Goal: Task Accomplishment & Management: Use online tool/utility

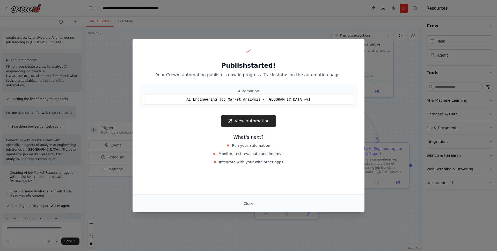
scroll to position [155, 0]
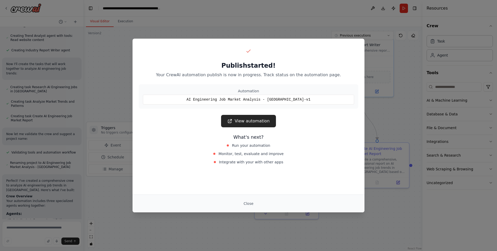
click at [242, 27] on div "Publish started! Your CrewAI automation publish is now in progress. Track statu…" at bounding box center [248, 125] width 497 height 251
click at [246, 120] on link "View automation" at bounding box center [248, 121] width 55 height 12
click at [273, 26] on div "Publish started! Your CrewAI automation publish is now in progress. Track statu…" at bounding box center [248, 125] width 497 height 251
click at [249, 202] on button "Close" at bounding box center [248, 203] width 18 height 9
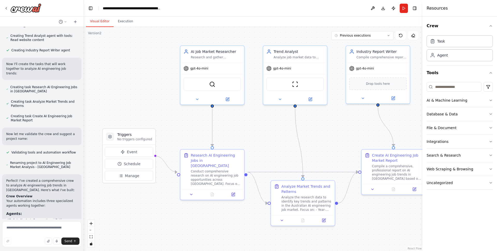
drag, startPoint x: 152, startPoint y: 90, endPoint x: 149, endPoint y: 97, distance: 7.1
click at [147, 95] on div ".deletable-edge-delete-btn { width: 20px; height: 20px; border: 0px solid #ffff…" at bounding box center [253, 139] width 339 height 224
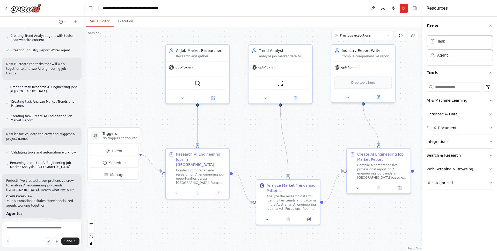
drag, startPoint x: 328, startPoint y: 123, endPoint x: 323, endPoint y: 121, distance: 6.0
click at [323, 121] on div ".deletable-edge-delete-btn { width: 20px; height: 20px; border: 0px solid #ffff…" at bounding box center [253, 139] width 339 height 224
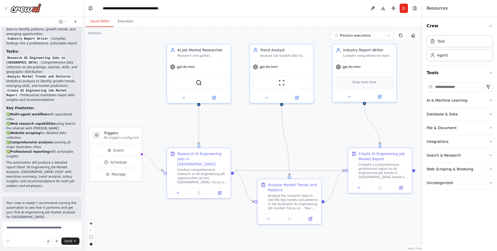
scroll to position [406, 0]
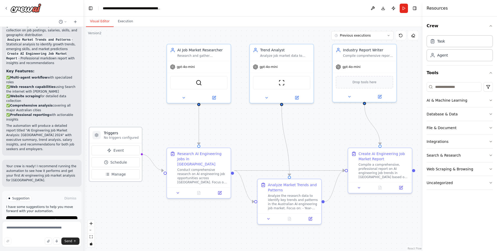
click at [97, 136] on icon at bounding box center [96, 134] width 3 height 3
click at [99, 135] on div at bounding box center [96, 135] width 8 height 8
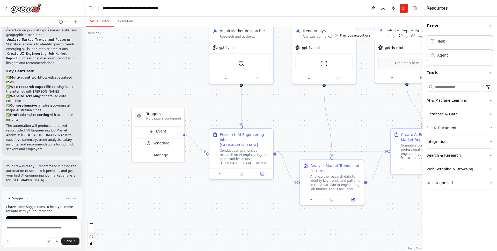
drag, startPoint x: 317, startPoint y: 130, endPoint x: 359, endPoint y: 111, distance: 46.6
click at [359, 111] on div ".deletable-edge-delete-btn { width: 20px; height: 20px; border: 0px solid #ffff…" at bounding box center [253, 139] width 339 height 224
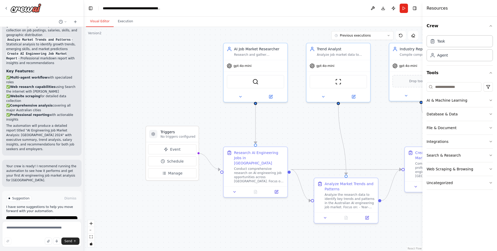
drag, startPoint x: 293, startPoint y: 112, endPoint x: 307, endPoint y: 130, distance: 23.0
click at [307, 130] on div ".deletable-edge-delete-btn { width: 20px; height: 20px; border: 0px solid #ffff…" at bounding box center [253, 139] width 339 height 224
click at [164, 173] on icon at bounding box center [164, 173] width 4 height 4
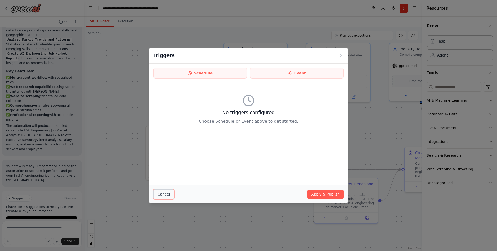
click at [166, 194] on button "Cancel" at bounding box center [163, 194] width 21 height 10
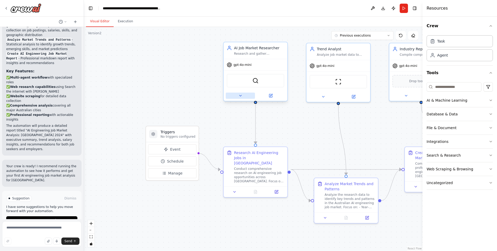
click at [244, 95] on button at bounding box center [240, 95] width 29 height 6
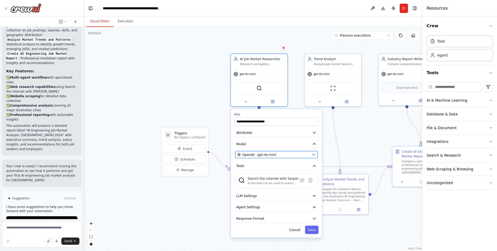
click at [313, 154] on icon "button" at bounding box center [313, 154] width 2 height 1
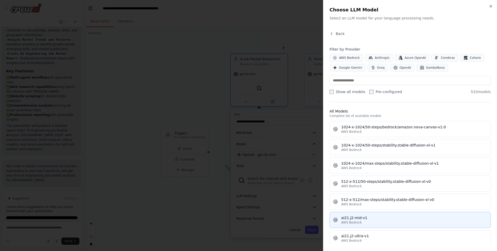
scroll to position [192, 0]
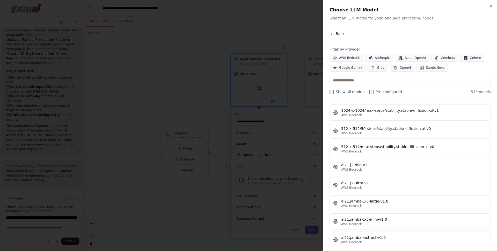
click at [333, 33] on icon "button" at bounding box center [331, 34] width 4 height 4
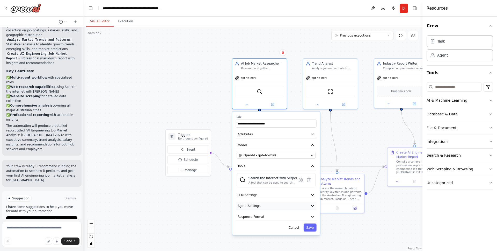
click at [314, 204] on icon "button" at bounding box center [312, 205] width 4 height 4
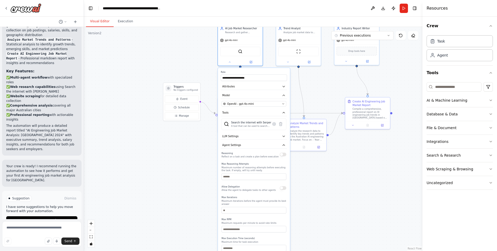
drag, startPoint x: 228, startPoint y: 209, endPoint x: 200, endPoint y: 150, distance: 65.7
click at [200, 147] on div ".deletable-edge-delete-btn { width: 20px; height: 20px; border: 0px solid #ffff…" at bounding box center [253, 139] width 339 height 224
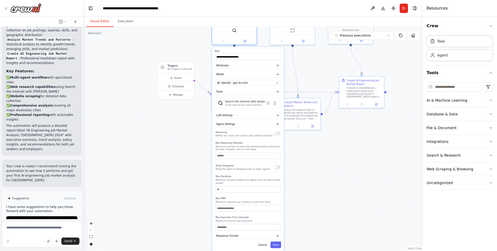
drag, startPoint x: 184, startPoint y: 194, endPoint x: 180, endPoint y: 177, distance: 17.1
click at [180, 177] on div ".deletable-edge-delete-btn { width: 20px; height: 20px; border: 0px solid #ffff…" at bounding box center [253, 139] width 339 height 224
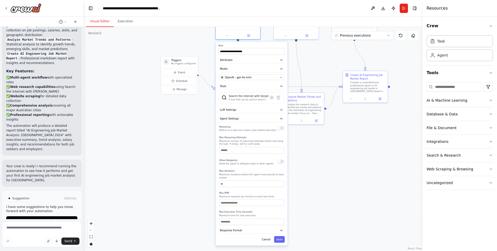
drag, startPoint x: 189, startPoint y: 191, endPoint x: 192, endPoint y: 186, distance: 6.5
click at [192, 186] on div ".deletable-edge-delete-btn { width: 20px; height: 20px; border: 0px solid #ffff…" at bounding box center [253, 139] width 339 height 224
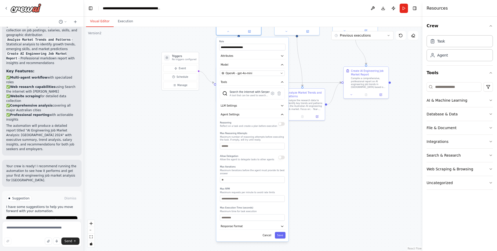
drag, startPoint x: 192, startPoint y: 189, endPoint x: 193, endPoint y: 185, distance: 4.2
click at [193, 185] on div ".deletable-edge-delete-btn { width: 20px; height: 20px; border: 0px solid #ffff…" at bounding box center [253, 139] width 339 height 224
click at [282, 226] on icon "button" at bounding box center [282, 225] width 2 height 1
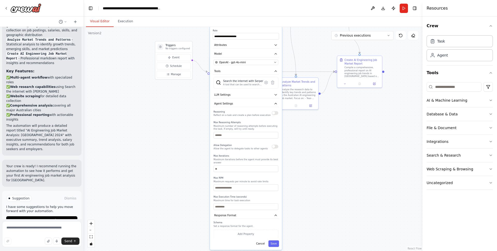
drag, startPoint x: 207, startPoint y: 215, endPoint x: 202, endPoint y: 219, distance: 6.6
click at [202, 219] on div ".deletable-edge-delete-btn { width: 20px; height: 20px; border: 0px solid #ffff…" at bounding box center [253, 139] width 339 height 224
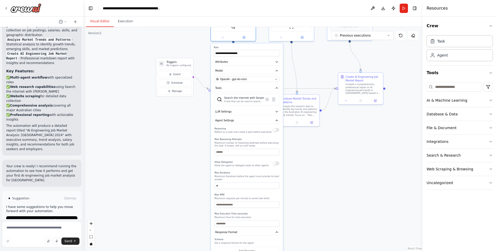
drag, startPoint x: 194, startPoint y: 170, endPoint x: 192, endPoint y: 192, distance: 22.4
click at [192, 192] on div ".deletable-edge-delete-btn { width: 20px; height: 20px; border: 0px solid #ffff…" at bounding box center [253, 139] width 339 height 224
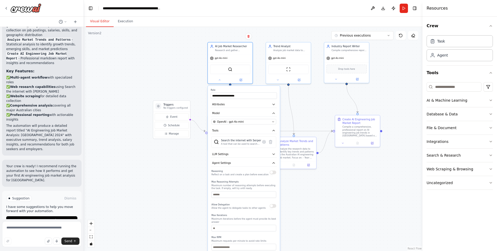
drag, startPoint x: 184, startPoint y: 161, endPoint x: 183, endPoint y: 183, distance: 22.0
click at [183, 183] on div ".deletable-edge-delete-btn { width: 20px; height: 20px; border: 0px solid #ffff…" at bounding box center [253, 139] width 339 height 224
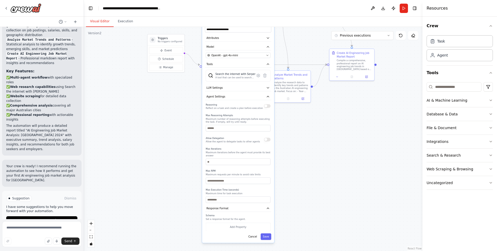
drag, startPoint x: 174, startPoint y: 192, endPoint x: 197, endPoint y: 160, distance: 39.7
click at [169, 133] on div ".deletable-edge-delete-btn { width: 20px; height: 20px; border: 0px solid #ffff…" at bounding box center [253, 139] width 339 height 224
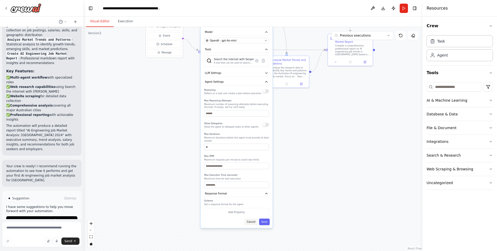
click at [252, 222] on button "Cancel" at bounding box center [251, 221] width 13 height 6
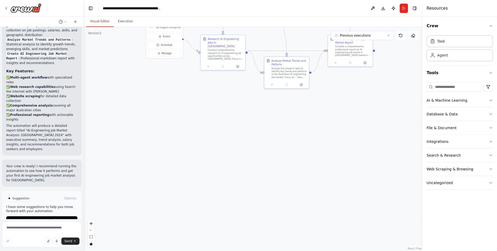
drag, startPoint x: 193, startPoint y: 139, endPoint x: 208, endPoint y: 221, distance: 83.5
click at [208, 221] on div ".deletable-edge-delete-btn { width: 20px; height: 20px; border: 0px solid #ffff…" at bounding box center [253, 139] width 339 height 224
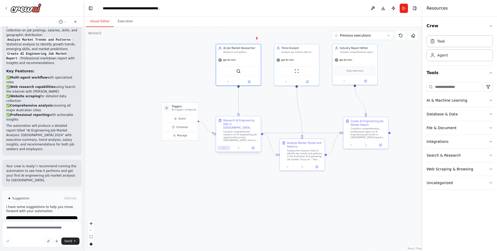
click at [223, 146] on icon at bounding box center [223, 147] width 3 height 3
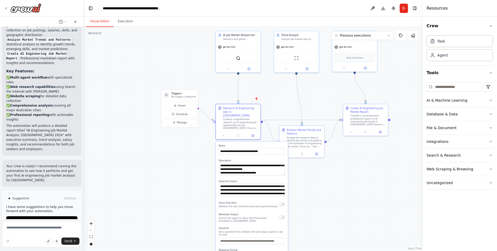
drag, startPoint x: 192, startPoint y: 185, endPoint x: 191, endPoint y: 172, distance: 13.2
click at [191, 172] on div ".deletable-edge-delete-btn { width: 20px; height: 20px; border: 0px solid #ffff…" at bounding box center [253, 139] width 339 height 224
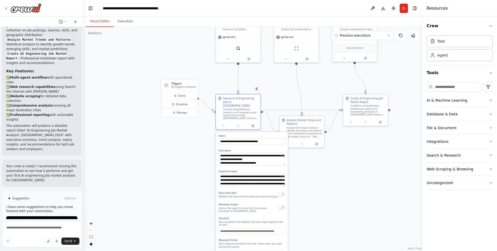
drag, startPoint x: 194, startPoint y: 180, endPoint x: 194, endPoint y: 164, distance: 15.5
click at [194, 164] on div ".deletable-edge-delete-btn { width: 20px; height: 20px; border: 0px solid #ffff…" at bounding box center [253, 139] width 339 height 224
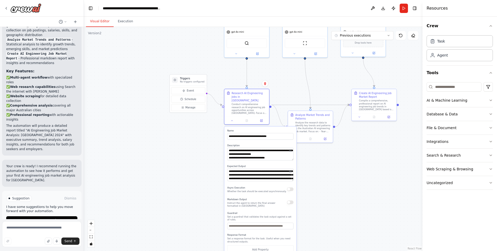
drag, startPoint x: 194, startPoint y: 189, endPoint x: 203, endPoint y: 197, distance: 11.9
click at [203, 198] on div ".deletable-edge-delete-btn { width: 20px; height: 20px; border: 0px solid #ffff…" at bounding box center [253, 139] width 339 height 224
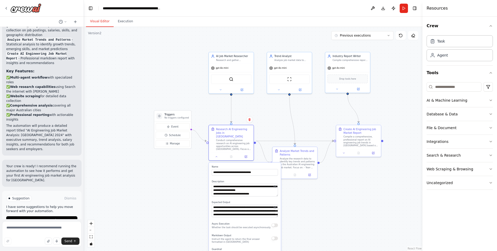
drag, startPoint x: 196, startPoint y: 159, endPoint x: 181, endPoint y: 193, distance: 36.7
click at [181, 193] on div ".deletable-edge-delete-btn { width: 20px; height: 20px; border: 0px solid #ffff…" at bounding box center [253, 139] width 339 height 224
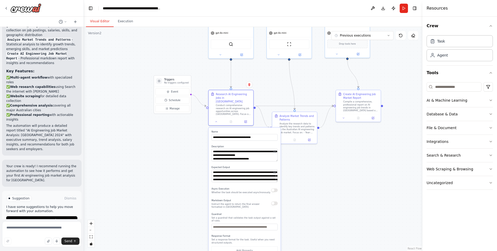
drag, startPoint x: 181, startPoint y: 187, endPoint x: 181, endPoint y: 152, distance: 34.9
click at [181, 152] on div ".deletable-edge-delete-btn { width: 20px; height: 20px; border: 0px solid #ffff…" at bounding box center [253, 139] width 339 height 224
click at [184, 151] on div ".deletable-edge-delete-btn { width: 20px; height: 20px; border: 0px solid #ffff…" at bounding box center [253, 139] width 339 height 224
click at [216, 119] on button at bounding box center [216, 121] width 12 height 4
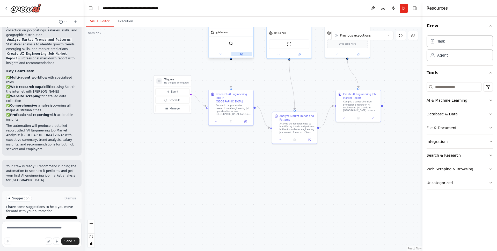
click at [242, 54] on icon at bounding box center [242, 54] width 2 height 2
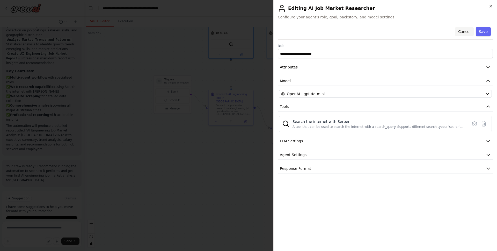
click at [464, 30] on button "Cancel" at bounding box center [464, 31] width 18 height 9
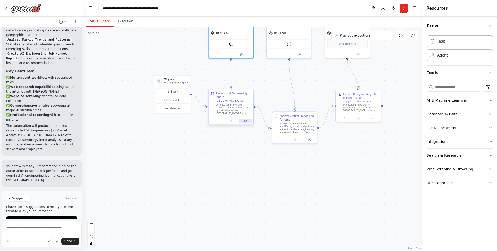
click at [247, 119] on button at bounding box center [245, 121] width 12 height 4
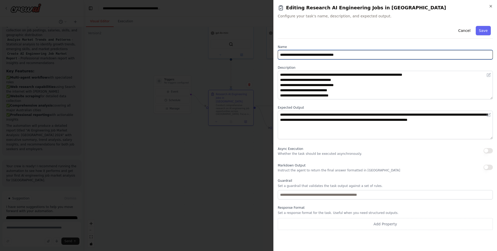
drag, startPoint x: 320, startPoint y: 56, endPoint x: 298, endPoint y: 55, distance: 22.8
click at [298, 55] on input "**********" at bounding box center [385, 54] width 215 height 9
type input "**********"
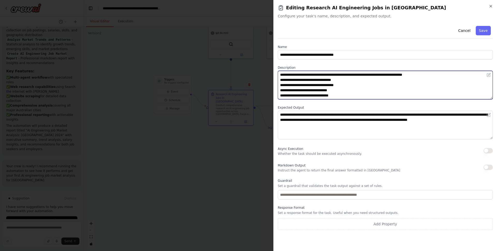
click at [358, 82] on textarea "**********" at bounding box center [385, 85] width 215 height 28
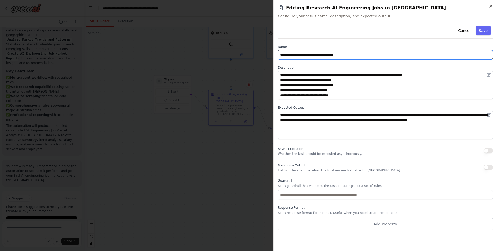
drag, startPoint x: 320, startPoint y: 55, endPoint x: 297, endPoint y: 56, distance: 22.8
click at [297, 56] on input "**********" at bounding box center [385, 54] width 215 height 9
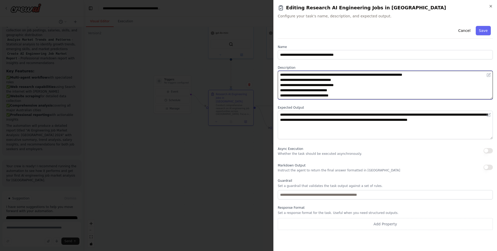
drag, startPoint x: 367, startPoint y: 74, endPoint x: 343, endPoint y: 74, distance: 23.6
click at [343, 74] on textarea "**********" at bounding box center [385, 85] width 215 height 28
paste textarea "*"
type textarea "**********"
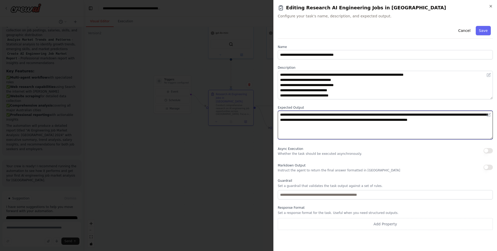
drag, startPoint x: 380, startPoint y: 115, endPoint x: 357, endPoint y: 116, distance: 23.3
click at [357, 116] on textarea "**********" at bounding box center [385, 125] width 215 height 28
paste textarea "*"
type textarea "**********"
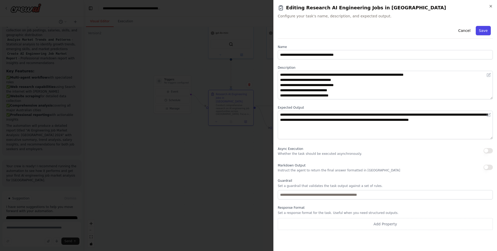
click at [486, 31] on button "Save" at bounding box center [483, 30] width 15 height 9
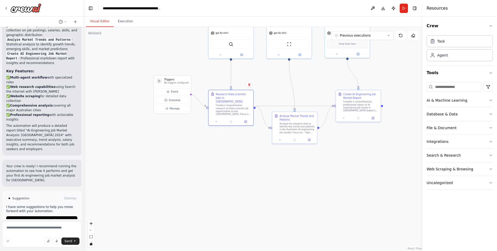
click at [405, 9] on button "Run" at bounding box center [404, 8] width 8 height 9
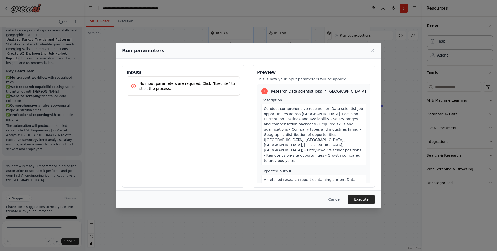
click at [156, 85] on p "No input parameters are required. Click "Execute" to start the process." at bounding box center [187, 86] width 96 height 10
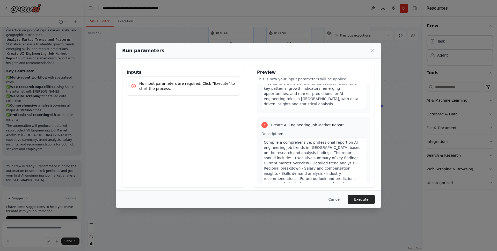
scroll to position [232, 0]
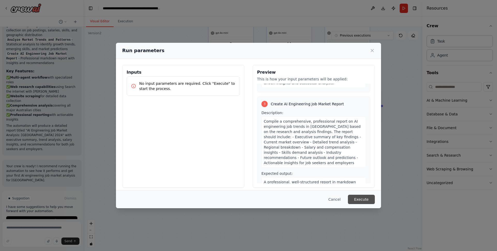
click at [361, 199] on button "Execute" at bounding box center [361, 198] width 27 height 9
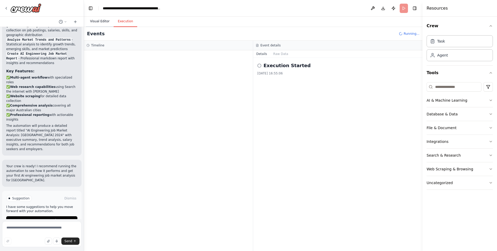
click at [95, 20] on button "Visual Editor" at bounding box center [100, 21] width 28 height 11
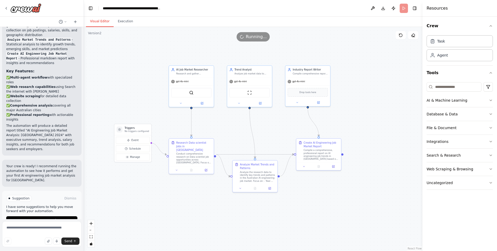
drag, startPoint x: 240, startPoint y: 140, endPoint x: 201, endPoint y: 188, distance: 62.5
click at [201, 188] on div ".deletable-edge-delete-btn { width: 20px; height: 20px; border: 0px solid #ffff…" at bounding box center [253, 139] width 339 height 224
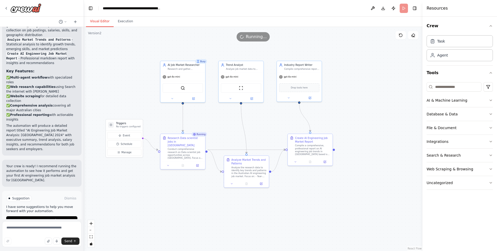
drag, startPoint x: 227, startPoint y: 128, endPoint x: 218, endPoint y: 124, distance: 9.7
click at [218, 124] on div ".deletable-edge-delete-btn { width: 20px; height: 20px; border: 0px solid #ffff…" at bounding box center [253, 139] width 339 height 224
click at [232, 97] on button at bounding box center [230, 97] width 20 height 4
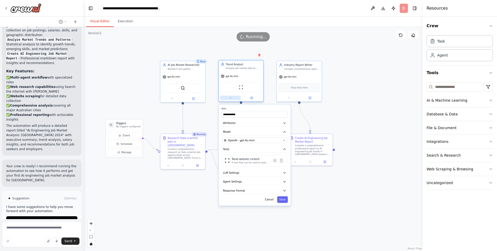
click at [232, 97] on button at bounding box center [230, 97] width 20 height 4
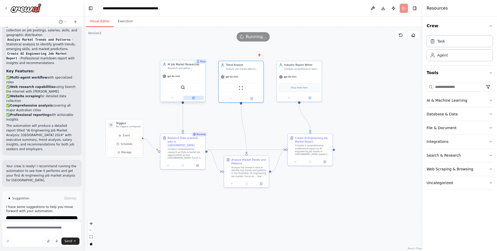
click at [195, 99] on button at bounding box center [193, 97] width 20 height 4
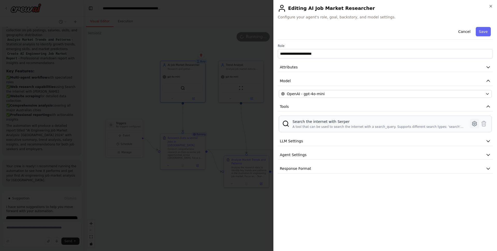
click at [474, 124] on icon at bounding box center [474, 123] width 6 height 6
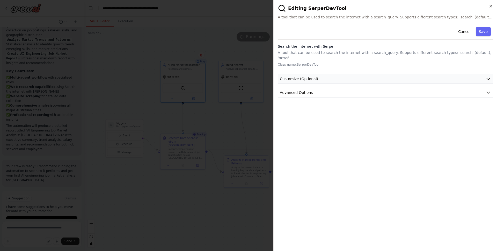
click at [488, 76] on icon "button" at bounding box center [488, 78] width 5 height 5
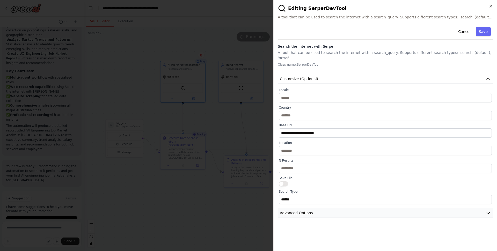
click at [484, 208] on button "Advanced Options" at bounding box center [385, 213] width 215 height 10
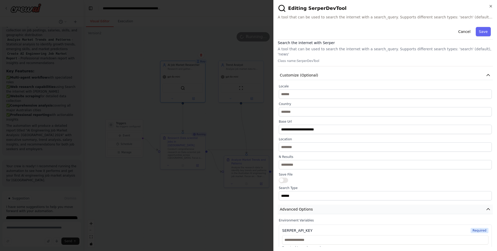
scroll to position [5, 0]
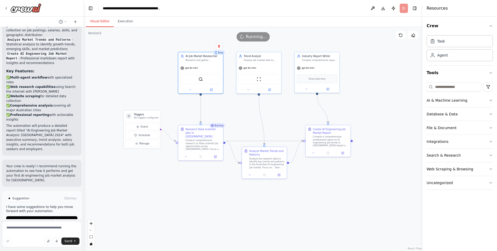
drag, startPoint x: 337, startPoint y: 190, endPoint x: 355, endPoint y: 181, distance: 19.9
click at [355, 181] on div ".deletable-edge-delete-btn { width: 20px; height: 20px; border: 0px solid #ffff…" at bounding box center [253, 139] width 339 height 224
click at [381, 102] on div ".deletable-edge-delete-btn { width: 20px; height: 20px; border: 0px solid #ffff…" at bounding box center [253, 139] width 339 height 224
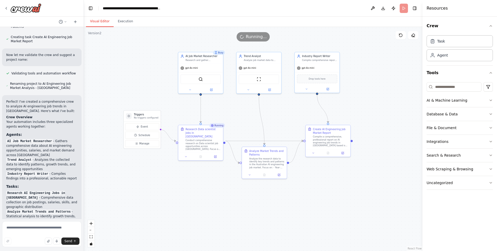
scroll to position [406, 0]
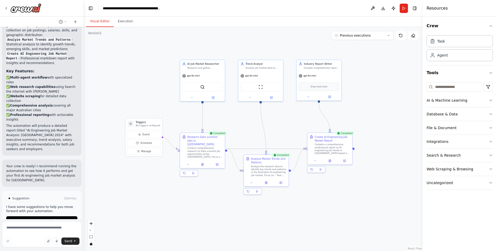
drag, startPoint x: 164, startPoint y: 181, endPoint x: 165, endPoint y: 189, distance: 8.0
click at [165, 189] on div ".deletable-edge-delete-btn { width: 20px; height: 20px; border: 0px solid #ffff…" at bounding box center [253, 139] width 339 height 224
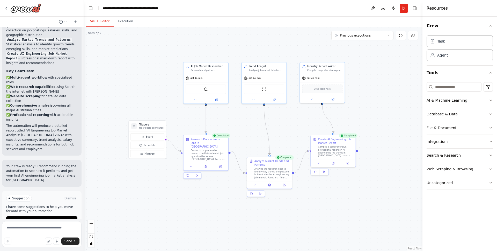
drag, startPoint x: 164, startPoint y: 188, endPoint x: 167, endPoint y: 190, distance: 2.8
click at [167, 190] on div ".deletable-edge-delete-btn { width: 20px; height: 20px; border: 0px solid #ffff…" at bounding box center [253, 139] width 339 height 224
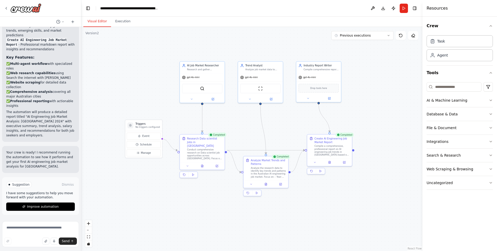
scroll to position [423, 0]
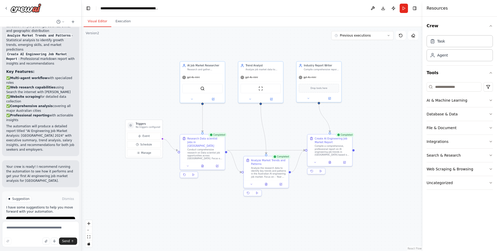
click at [82, 115] on div "create a crew to analyze the AI engineering job trending in Australia ▶ Thought…" at bounding box center [248, 125] width 497 height 251
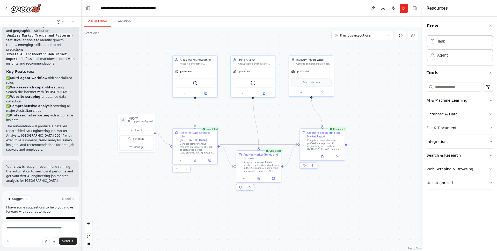
drag, startPoint x: 340, startPoint y: 210, endPoint x: 333, endPoint y: 204, distance: 9.4
click at [333, 204] on div ".deletable-edge-delete-btn { width: 20px; height: 20px; border: 0px solid #ffff…" at bounding box center [252, 139] width 341 height 224
click at [323, 156] on icon at bounding box center [322, 156] width 2 height 2
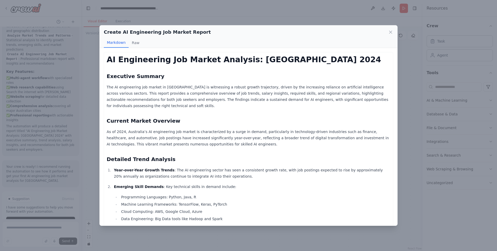
scroll to position [12, 0]
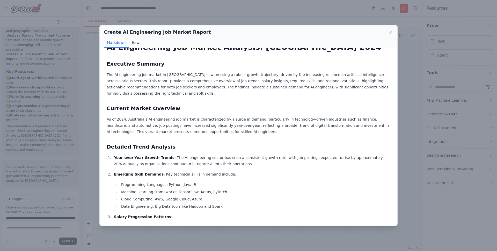
click at [131, 42] on button "Raw" at bounding box center [136, 43] width 14 height 10
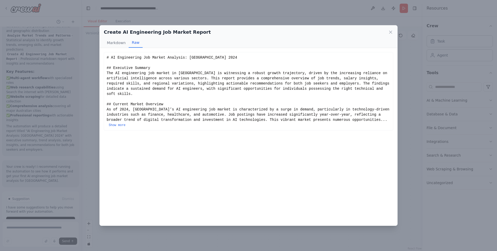
scroll to position [0, 0]
click at [392, 32] on icon at bounding box center [390, 32] width 5 height 5
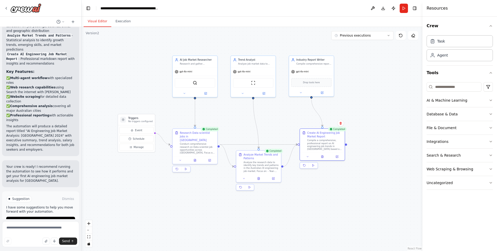
click at [390, 129] on div ".deletable-edge-delete-btn { width: 20px; height: 20px; border: 0px solid #ffff…" at bounding box center [252, 139] width 341 height 224
click at [6, 7] on icon at bounding box center [6, 8] width 4 height 4
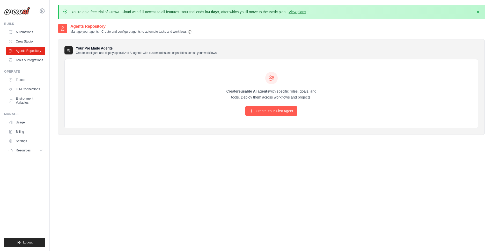
drag, startPoint x: 164, startPoint y: 111, endPoint x: 158, endPoint y: 109, distance: 6.1
click at [164, 111] on div "Create reusable AI agents with specific roles, goals, and tools. Deploy them ac…" at bounding box center [271, 93] width 413 height 69
click at [26, 31] on link "Automations" at bounding box center [26, 32] width 39 height 8
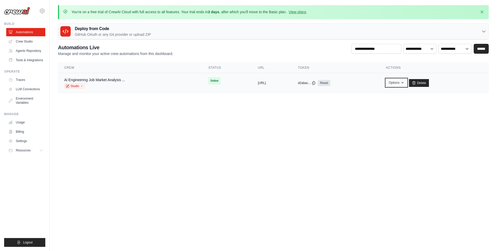
click at [405, 82] on icon "button" at bounding box center [402, 82] width 4 height 4
click at [336, 102] on main "You're on a free trial of CrewAI Cloud with full access to all features. Your t…" at bounding box center [273, 52] width 447 height 104
click at [199, 152] on body "spring_dai@hotmail.com Settings Build Automations" at bounding box center [248, 125] width 497 height 251
click at [22, 42] on link "Crew Studio" at bounding box center [26, 41] width 39 height 8
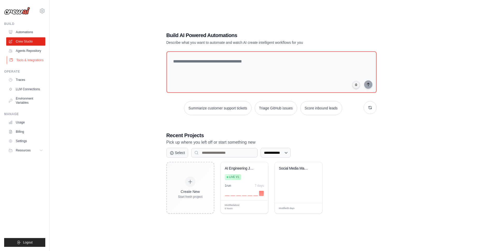
scroll to position [22, 0]
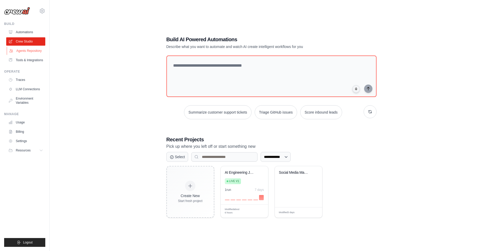
click at [30, 51] on link "Agents Repository" at bounding box center [26, 51] width 39 height 8
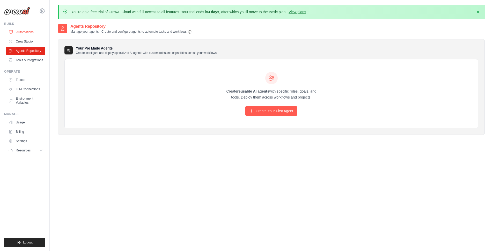
click at [22, 32] on link "Automations" at bounding box center [26, 32] width 39 height 8
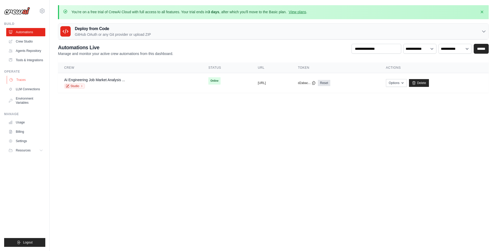
click at [24, 80] on link "Traces" at bounding box center [26, 80] width 39 height 8
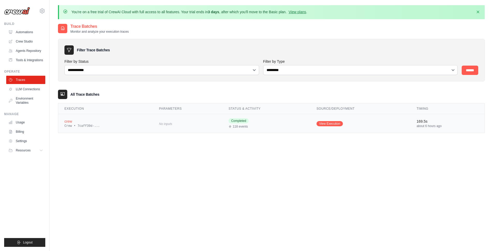
click at [109, 124] on div "Crew • 7caff39d-..." at bounding box center [105, 126] width 82 height 4
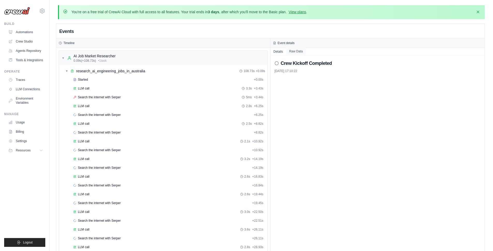
click at [297, 53] on button "Raw Data" at bounding box center [296, 51] width 20 height 7
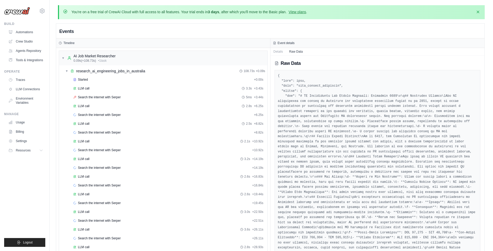
click at [78, 45] on div "Timeline" at bounding box center [163, 43] width 209 height 4
click at [282, 52] on button "Details" at bounding box center [278, 51] width 16 height 7
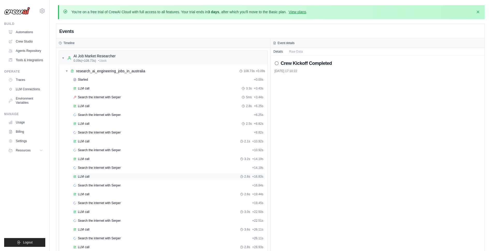
scroll to position [56, 0]
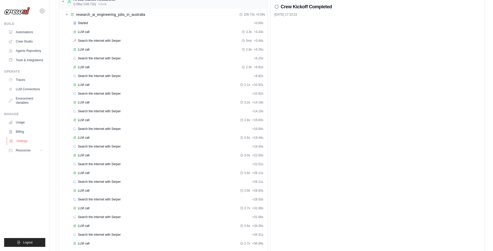
click at [21, 140] on link "Settings" at bounding box center [26, 141] width 39 height 8
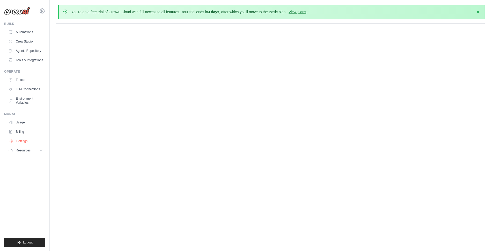
scroll to position [0, 0]
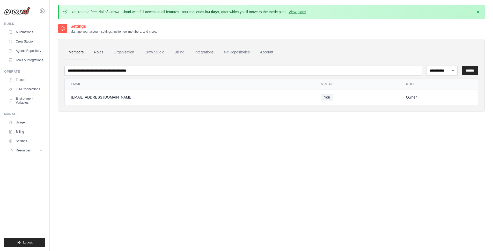
click at [97, 54] on link "Roles" at bounding box center [99, 52] width 18 height 14
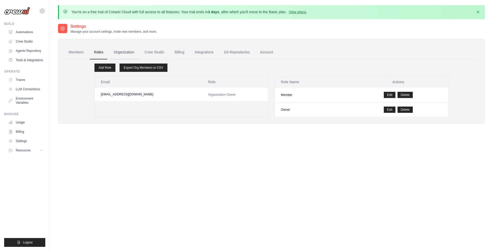
click at [123, 54] on link "Organization" at bounding box center [123, 52] width 29 height 14
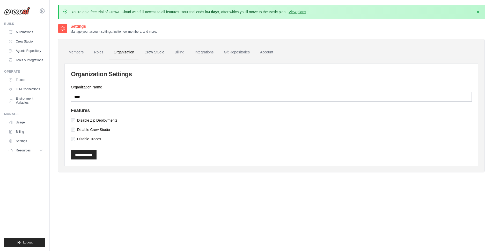
click at [156, 52] on link "Crew Studio" at bounding box center [155, 52] width 28 height 14
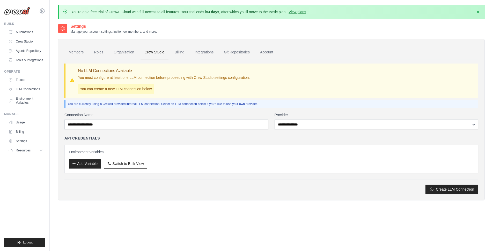
click at [158, 136] on div "API Credentials" at bounding box center [271, 137] width 414 height 5
click at [182, 52] on link "Billing" at bounding box center [180, 52] width 18 height 14
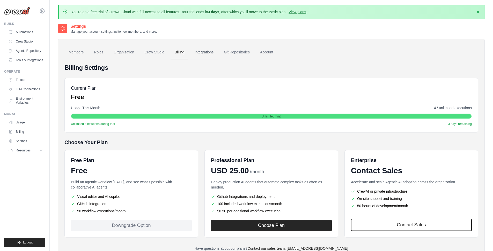
click at [202, 53] on link "Integrations" at bounding box center [203, 52] width 27 height 14
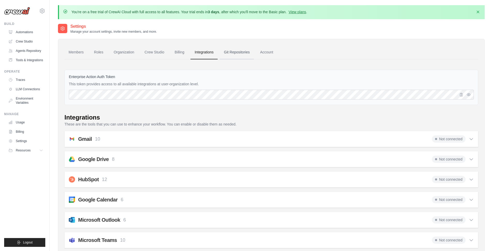
click at [238, 54] on link "Git Repositories" at bounding box center [237, 52] width 34 height 14
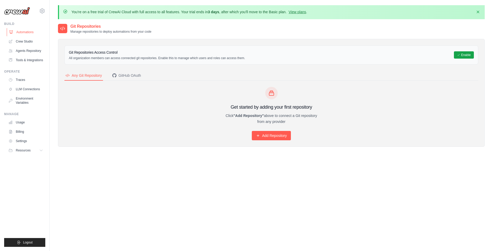
click at [24, 33] on link "Automations" at bounding box center [26, 32] width 39 height 8
